Goal: Go to known website: Access a specific website the user already knows

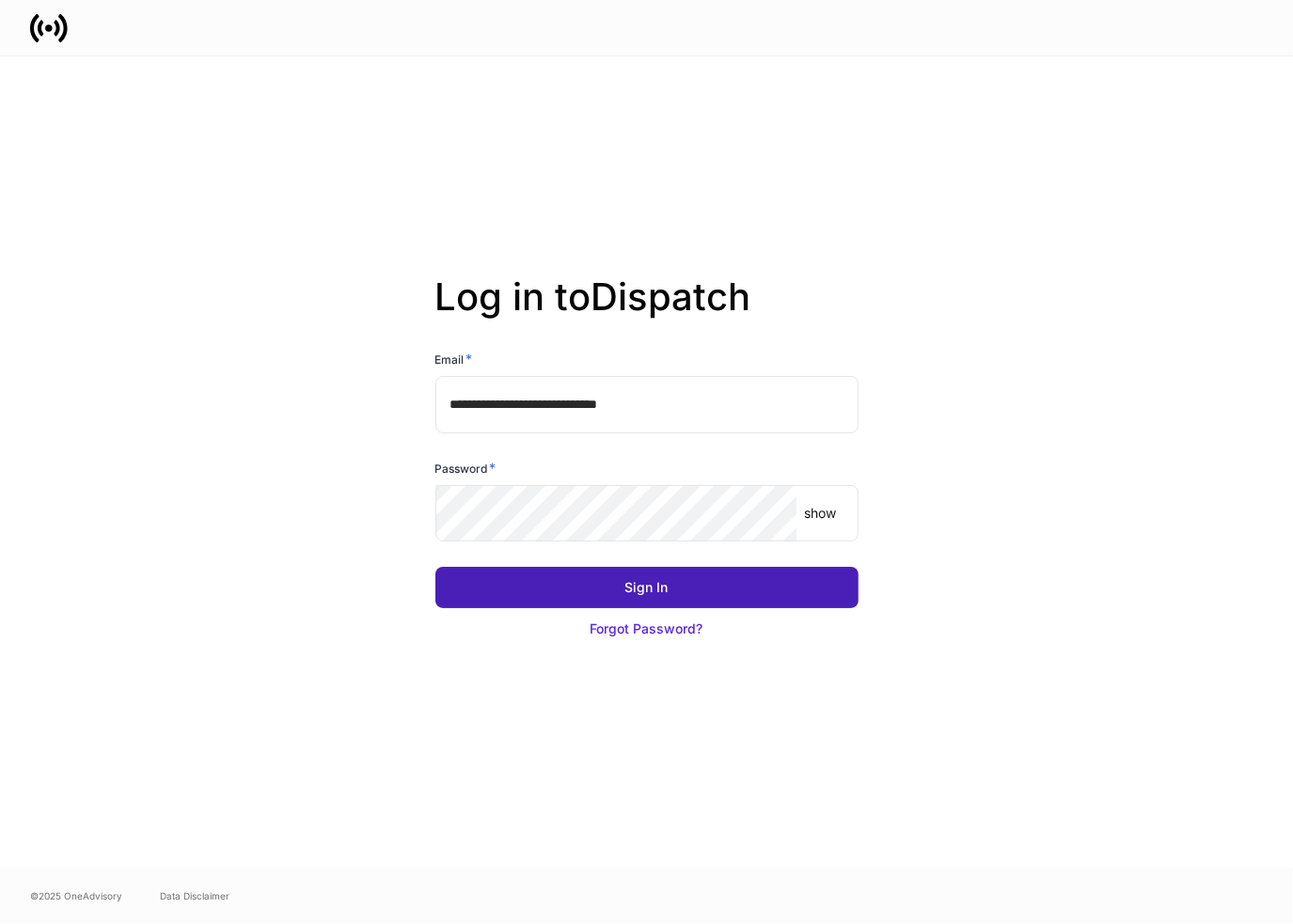
click at [549, 589] on button "Sign In" at bounding box center [647, 587] width 423 height 41
